Goal: Contribute content

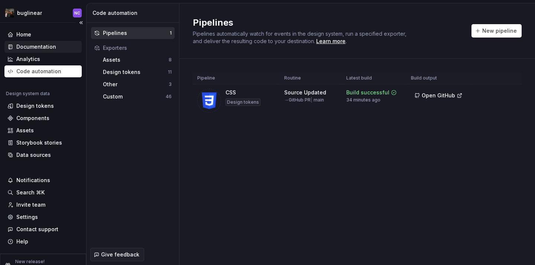
click at [48, 48] on div "Documentation" at bounding box center [36, 46] width 40 height 7
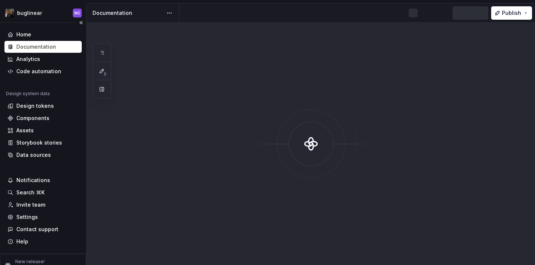
click at [48, 48] on div "Documentation" at bounding box center [36, 46] width 40 height 7
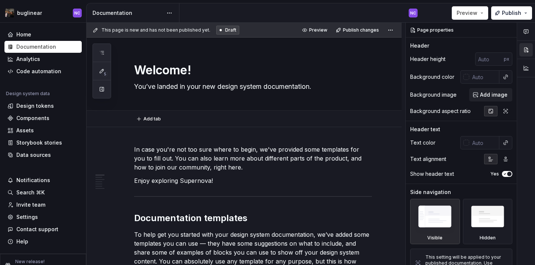
type textarea "*"
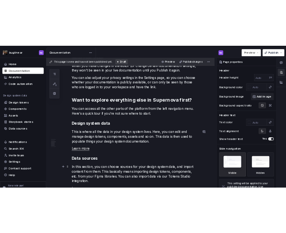
scroll to position [688, 0]
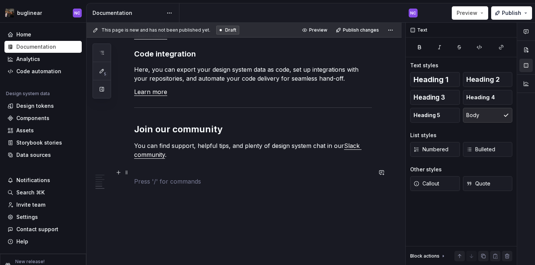
click at [228, 177] on p at bounding box center [253, 181] width 238 height 9
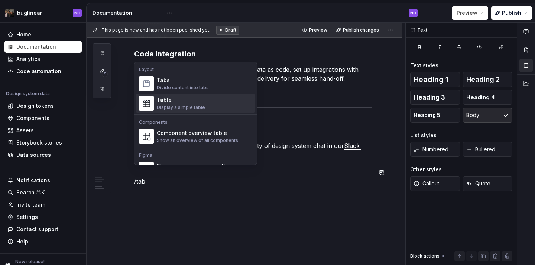
click at [199, 106] on div "Display a simple table" at bounding box center [181, 107] width 48 height 6
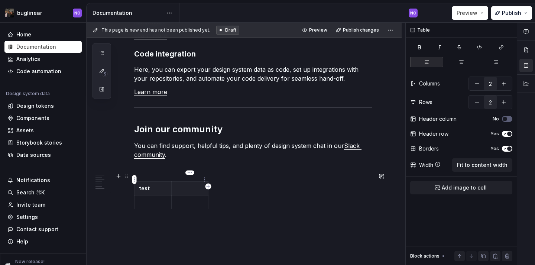
click at [196, 185] on p at bounding box center [190, 188] width 28 height 7
click at [186, 199] on p at bounding box center [190, 202] width 28 height 7
click at [155, 197] on td at bounding box center [153, 203] width 37 height 14
drag, startPoint x: 207, startPoint y: 179, endPoint x: 416, endPoint y: 183, distance: 209.4
drag, startPoint x: 171, startPoint y: 180, endPoint x: 287, endPoint y: 162, distance: 117.1
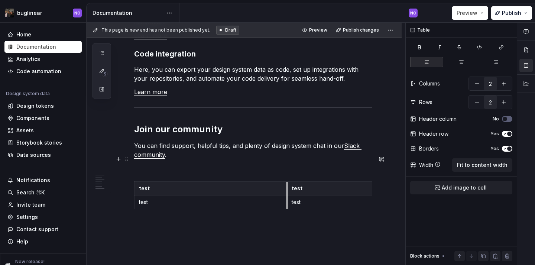
click at [512, 17] on button "Publish" at bounding box center [512, 12] width 41 height 13
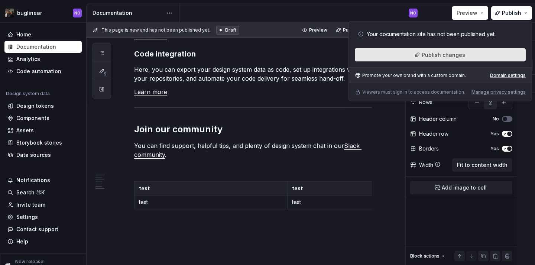
click at [486, 54] on button "Publish changes" at bounding box center [440, 54] width 171 height 13
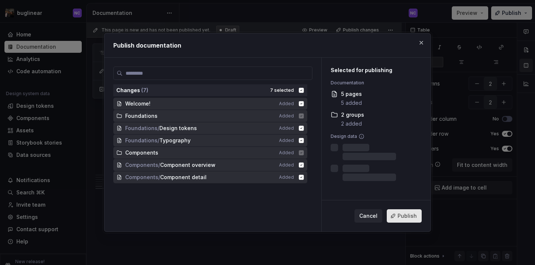
click at [408, 219] on span "Publish" at bounding box center [407, 215] width 19 height 7
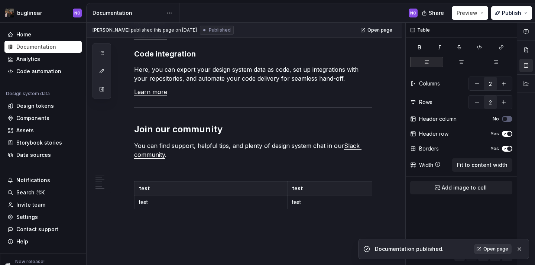
click at [496, 252] on link "Open page" at bounding box center [493, 249] width 38 height 10
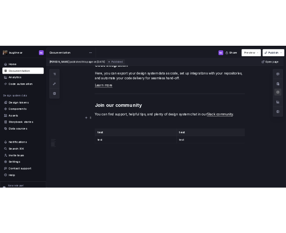
scroll to position [697, 0]
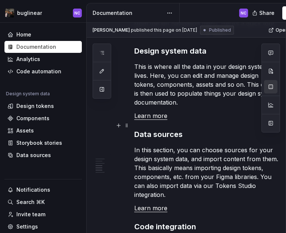
type textarea "*"
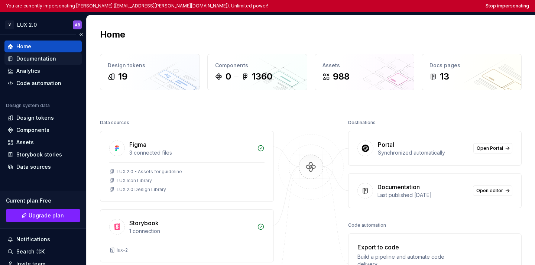
click at [55, 61] on div "Documentation" at bounding box center [42, 58] width 71 height 7
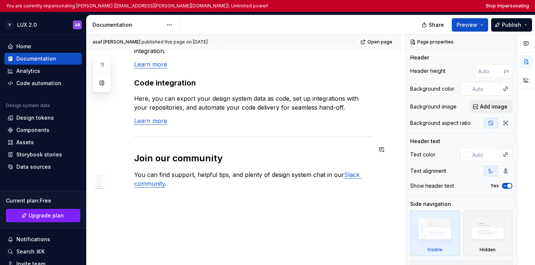
scroll to position [688, 0]
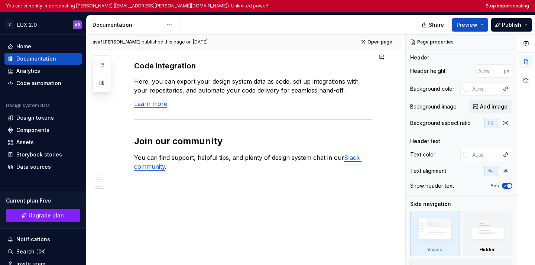
click at [135, 28] on div "Documentation" at bounding box center [128, 24] width 70 height 7
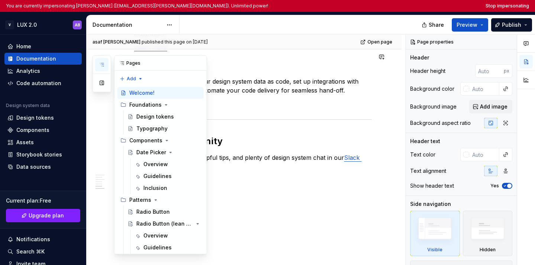
click at [106, 65] on button "button" at bounding box center [101, 64] width 13 height 13
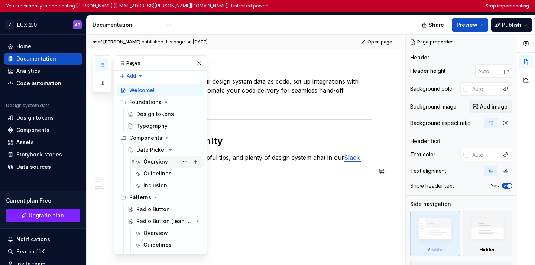
click at [155, 164] on div "Overview" at bounding box center [156, 161] width 25 height 7
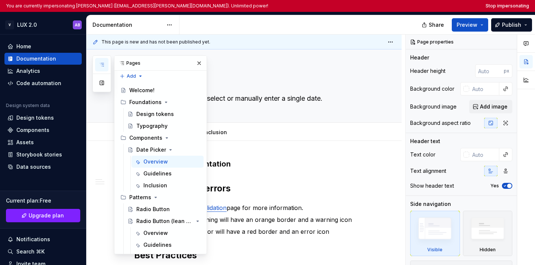
click at [248, 174] on div "Storybook implementation Validations and errors Please refer to Field Validatio…" at bounding box center [253, 232] width 238 height 147
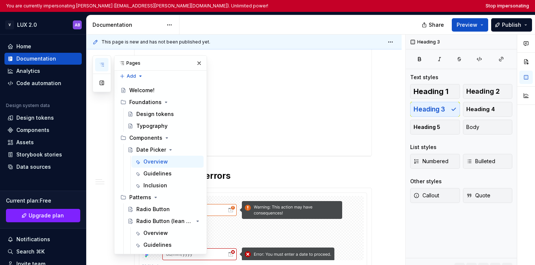
scroll to position [261, 0]
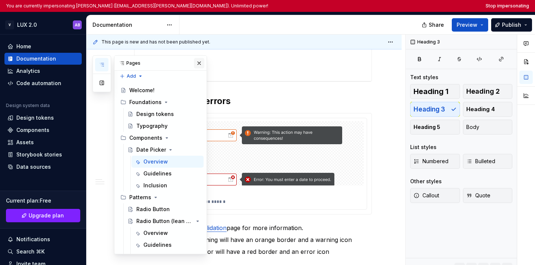
click at [196, 63] on button "button" at bounding box center [199, 63] width 10 height 10
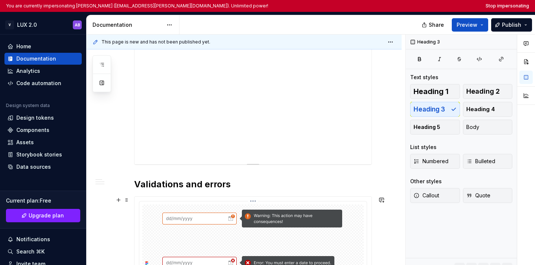
scroll to position [168, 0]
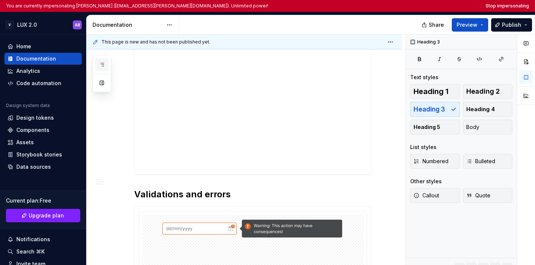
click at [107, 67] on button "button" at bounding box center [101, 64] width 13 height 13
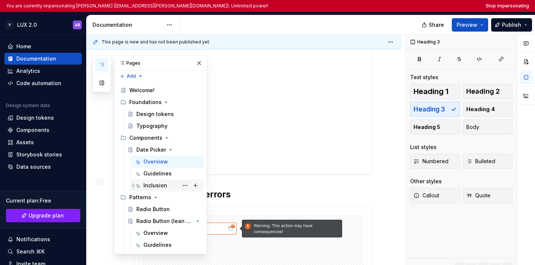
click at [157, 186] on div "Inclusion" at bounding box center [156, 185] width 24 height 7
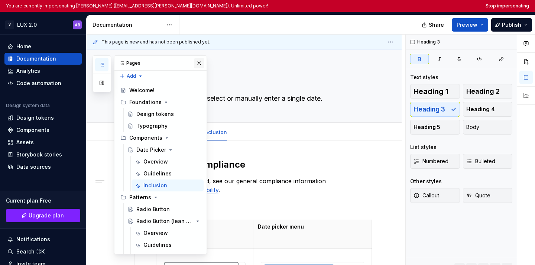
click at [201, 60] on button "button" at bounding box center [199, 63] width 10 height 10
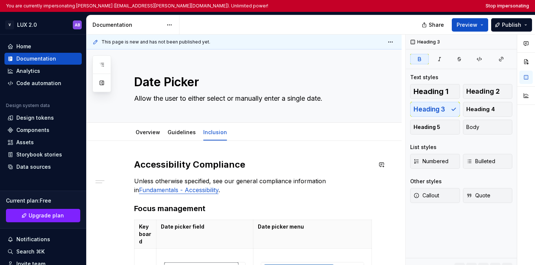
type textarea "*"
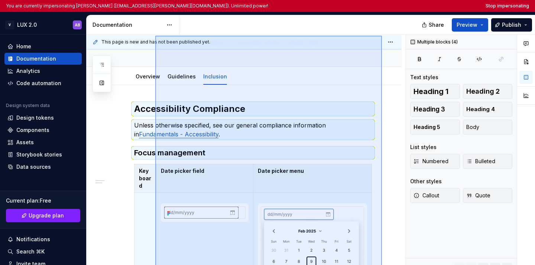
scroll to position [55, 0]
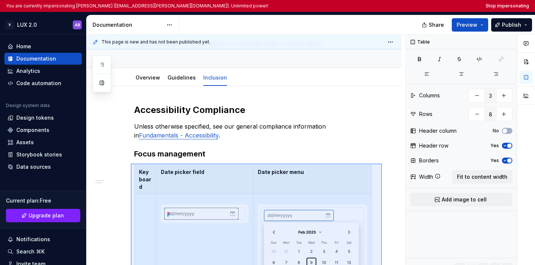
drag, startPoint x: 382, startPoint y: 219, endPoint x: 131, endPoint y: 162, distance: 257.7
click at [131, 162] on div "This page is new and has not been published yet. Date Picker Allow the user to …" at bounding box center [246, 156] width 319 height 243
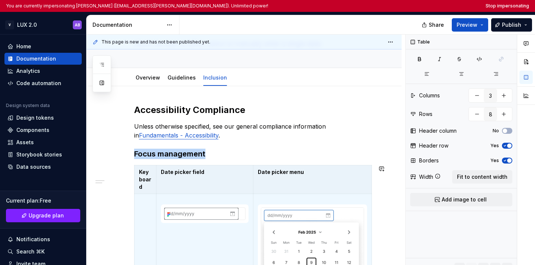
scroll to position [185, 0]
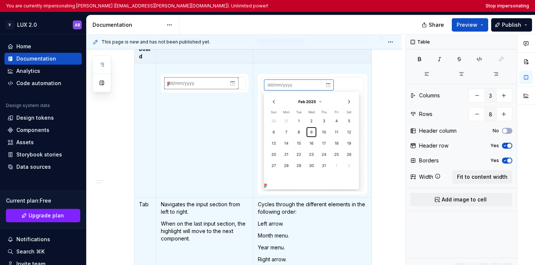
copy strong "Focus management"
click at [500, 6] on button "Stop impersonating" at bounding box center [508, 6] width 44 height 6
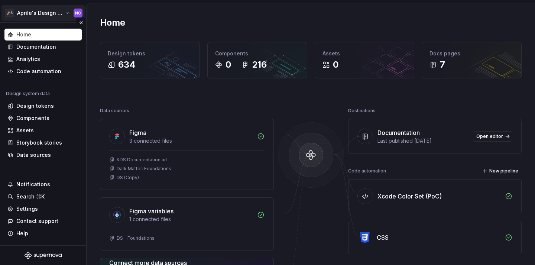
click at [59, 10] on html "🚀S Aprile's Design System NC Home Documentation Analytics Code automation Desig…" at bounding box center [267, 132] width 535 height 265
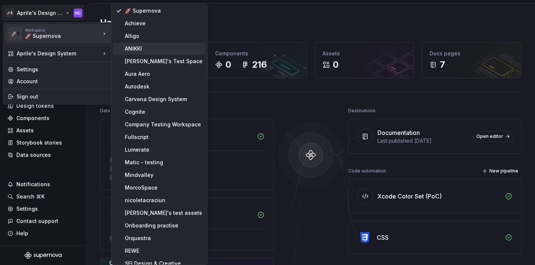
click at [139, 48] on div "ANIKKI" at bounding box center [164, 48] width 78 height 7
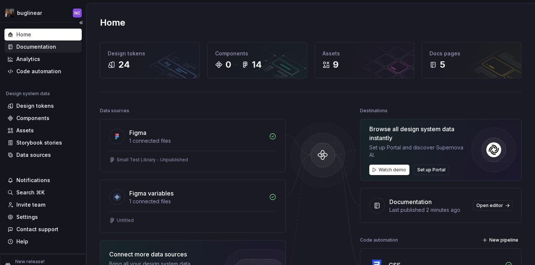
click at [56, 52] on div "Documentation" at bounding box center [42, 47] width 77 height 12
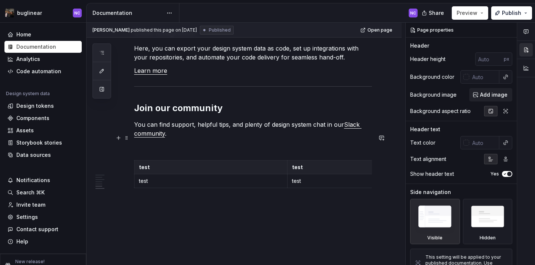
scroll to position [714, 0]
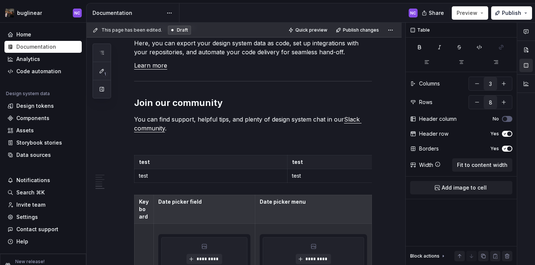
click at [512, 20] on div "Share Preview Publish" at bounding box center [480, 12] width 112 height 19
click at [508, 18] on button "Publish" at bounding box center [512, 12] width 41 height 13
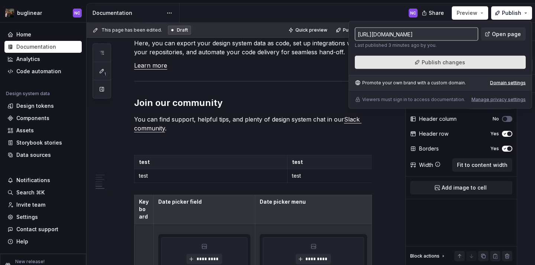
click at [477, 63] on button "Publish changes" at bounding box center [440, 62] width 171 height 13
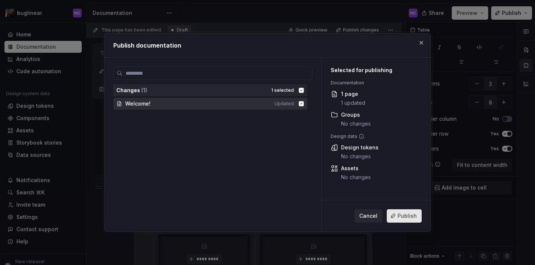
click at [404, 218] on span "Publish" at bounding box center [407, 215] width 19 height 7
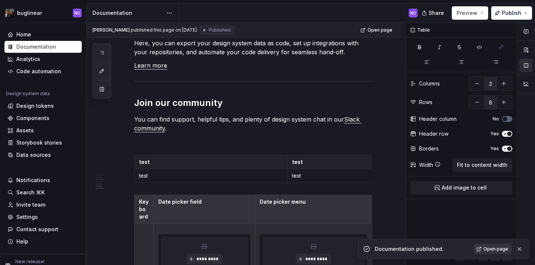
click at [492, 250] on span "Open page" at bounding box center [496, 249] width 25 height 6
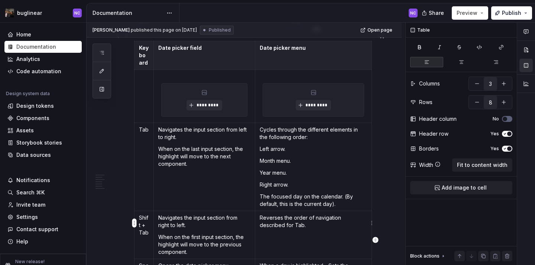
scroll to position [0, 0]
click at [285, 211] on td "Reverses the order of navigation described for Tab." at bounding box center [313, 235] width 117 height 48
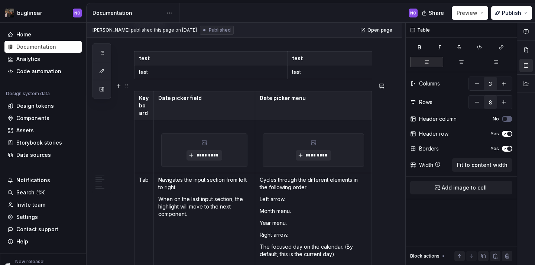
scroll to position [797, 0]
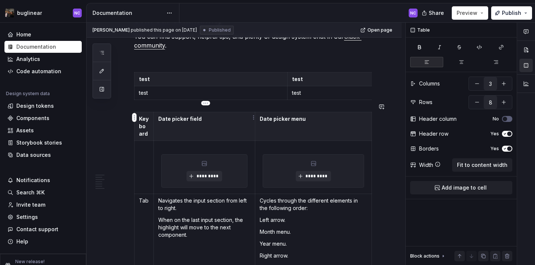
click at [168, 118] on th "Date picker field" at bounding box center [205, 126] width 102 height 29
click at [482, 166] on span "Fit to content width" at bounding box center [482, 164] width 51 height 7
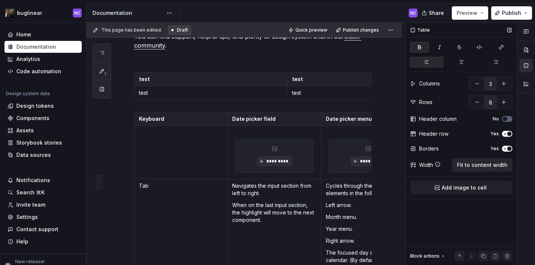
click at [482, 166] on span "Fit to content width" at bounding box center [482, 164] width 51 height 7
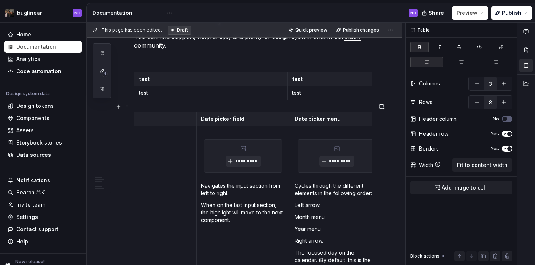
scroll to position [0, 39]
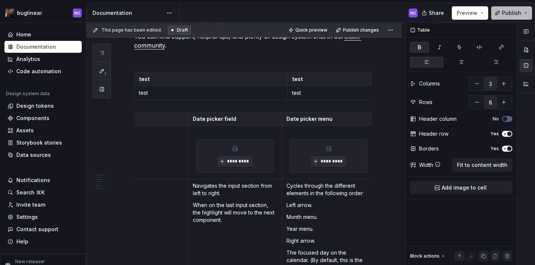
click at [508, 15] on span "Publish" at bounding box center [511, 12] width 19 height 7
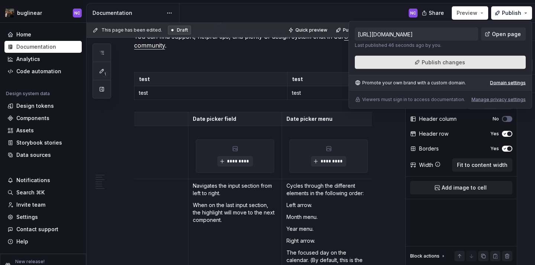
click at [486, 57] on button "Publish changes" at bounding box center [440, 62] width 171 height 13
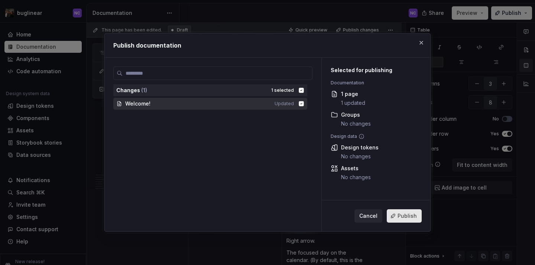
click at [408, 212] on span "Publish" at bounding box center [407, 215] width 19 height 7
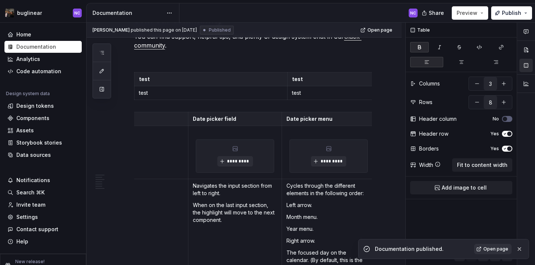
click at [476, 250] on div "Open page" at bounding box center [499, 249] width 50 height 10
click at [478, 250] on link "Open page" at bounding box center [493, 249] width 38 height 10
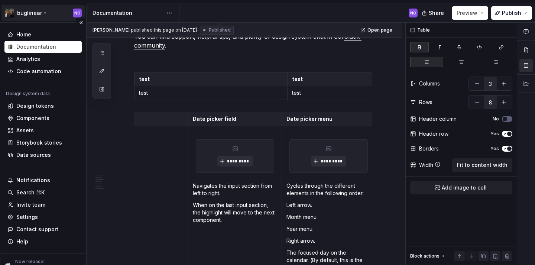
click at [33, 10] on html "buglinear NC Home Documentation Analytics Code automation Design system data De…" at bounding box center [267, 132] width 535 height 265
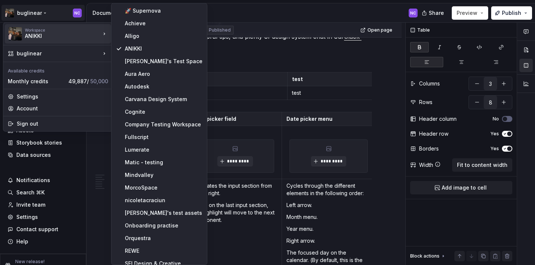
click at [254, 192] on html "buglinear NC Home Documentation Analytics Code automation Design system data De…" at bounding box center [267, 132] width 535 height 265
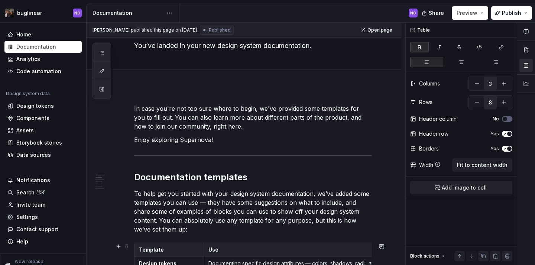
scroll to position [0, 0]
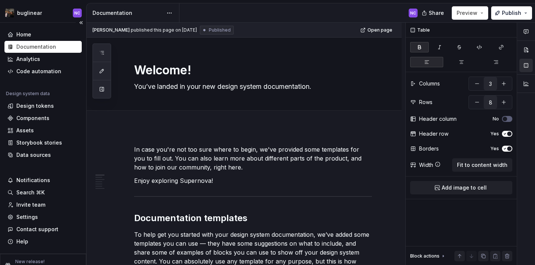
click at [36, 44] on div "Documentation" at bounding box center [36, 46] width 40 height 7
click at [36, 39] on div "Home" at bounding box center [42, 35] width 77 height 12
type textarea "*"
